Goal: Find specific fact: Find specific fact

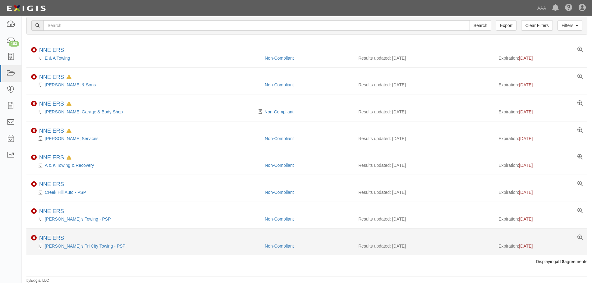
scroll to position [35, 0]
click at [77, 248] on div "[PERSON_NAME]'s Tri City Towing - PSP" at bounding box center [145, 246] width 229 height 6
click at [77, 247] on link "[PERSON_NAME]'s Tri City Towing - PSP" at bounding box center [85, 245] width 81 height 5
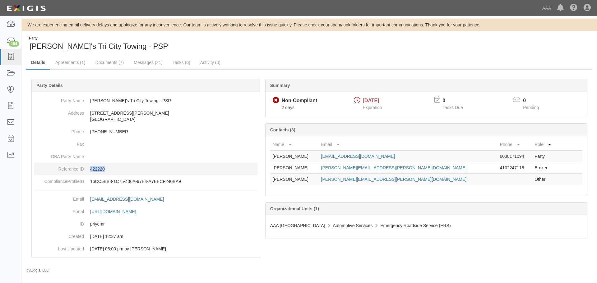
drag, startPoint x: 94, startPoint y: 169, endPoint x: 86, endPoint y: 169, distance: 7.5
click at [86, 169] on dd "422220" at bounding box center [145, 169] width 223 height 12
copy p "422220"
